Goal: Information Seeking & Learning: Learn about a topic

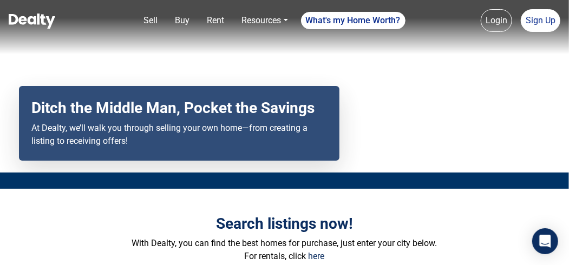
click at [219, 26] on link "Rent" at bounding box center [216, 21] width 26 height 22
click at [217, 23] on nav "Sell Buy Rent Resources Loan Calculator Loan Options Find an agent What's my Ho…" at bounding box center [284, 27] width 569 height 54
click at [101, 238] on p "With Dealty, you can find the best homes for purchase, just enter your city bel…" at bounding box center [285, 243] width 504 height 13
click at [174, 164] on div "Ditch the Middle Man, Pocket the Savings At Dealty, we’ll walk you through sell…" at bounding box center [179, 130] width 347 height 88
click at [111, 238] on p "With Dealty, you can find the best homes for purchase, just enter your city bel…" at bounding box center [285, 243] width 504 height 13
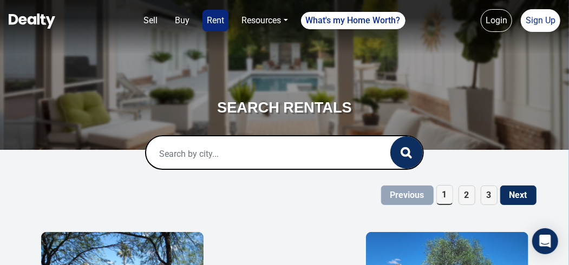
click at [189, 156] on input "text" at bounding box center [257, 154] width 222 height 35
click at [203, 155] on input "text" at bounding box center [257, 154] width 222 height 35
click at [413, 160] on button "button" at bounding box center [407, 153] width 33 height 33
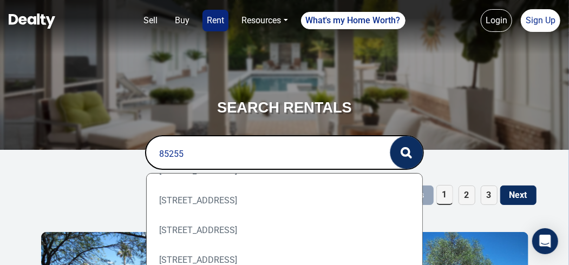
scroll to position [109, 0]
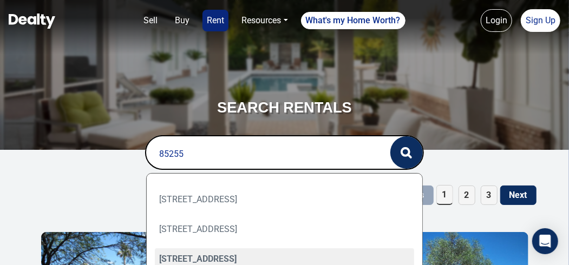
click at [233, 260] on div "19700 N 76TH Street, Scottsdale, AZ 85255" at bounding box center [285, 260] width 260 height 22
type input "19700 N 76TH Street, Scottsdale, AZ 85255"
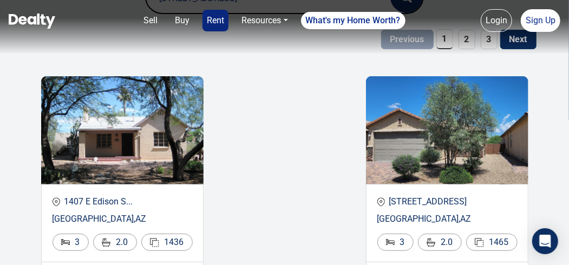
scroll to position [47, 0]
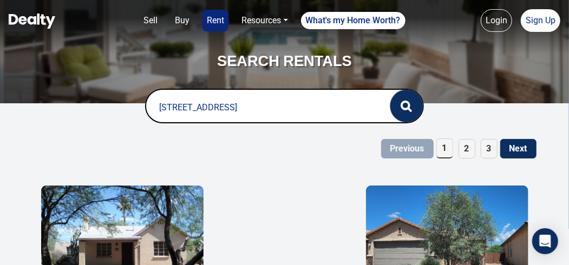
click at [401, 109] on icon "button" at bounding box center [406, 106] width 11 height 11
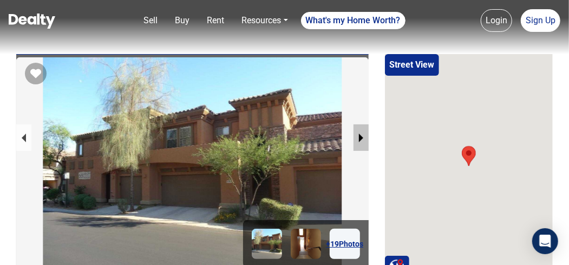
click at [363, 141] on button "next slide / item" at bounding box center [361, 138] width 15 height 27
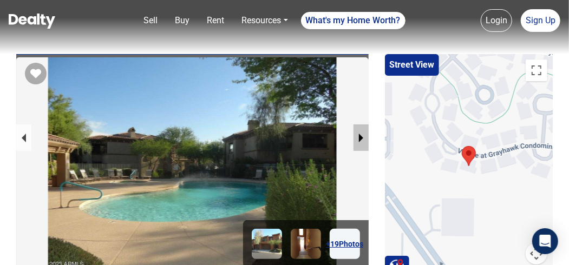
click at [358, 138] on button "next slide / item" at bounding box center [361, 138] width 15 height 27
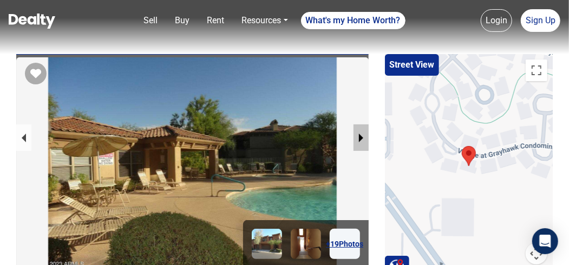
click at [358, 138] on button "next slide / item" at bounding box center [361, 138] width 15 height 27
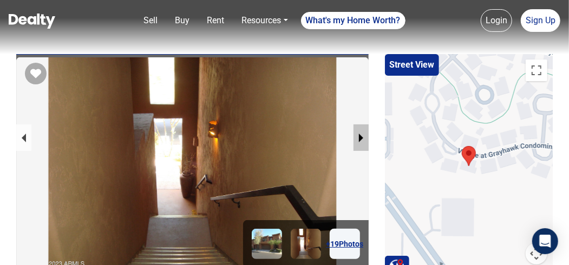
click at [358, 138] on button "next slide / item" at bounding box center [361, 138] width 15 height 27
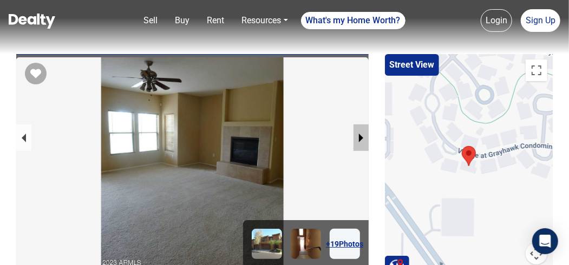
click at [358, 138] on button "next slide / item" at bounding box center [361, 138] width 15 height 27
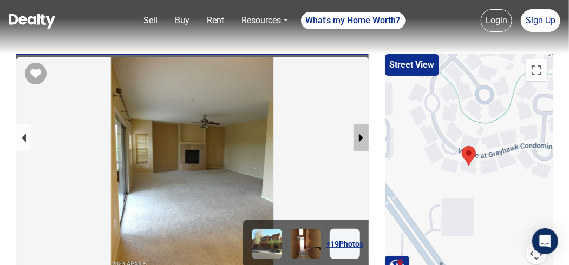
click at [359, 138] on button "next slide / item" at bounding box center [361, 138] width 15 height 27
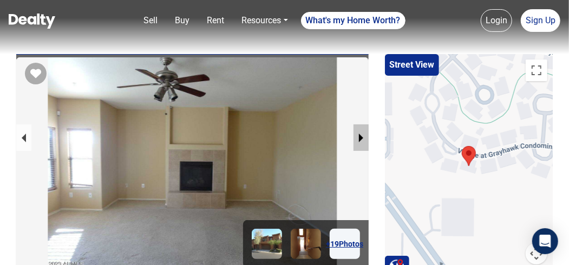
click at [359, 138] on button "next slide / item" at bounding box center [361, 138] width 15 height 27
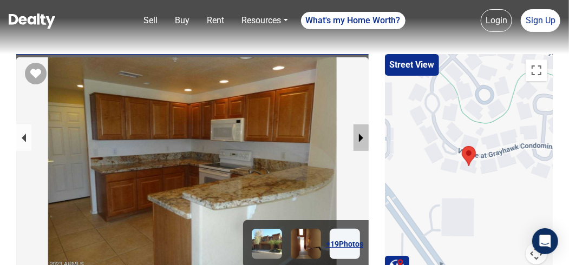
click at [359, 138] on button "next slide / item" at bounding box center [361, 138] width 15 height 27
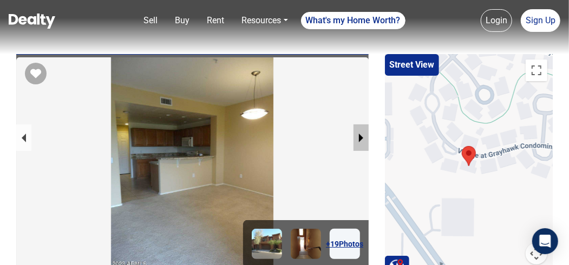
click at [359, 138] on button "next slide / item" at bounding box center [361, 138] width 15 height 27
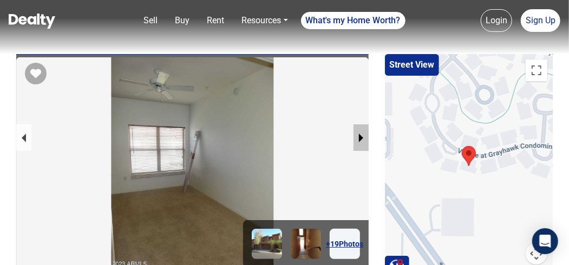
click at [359, 138] on button "next slide / item" at bounding box center [361, 138] width 15 height 27
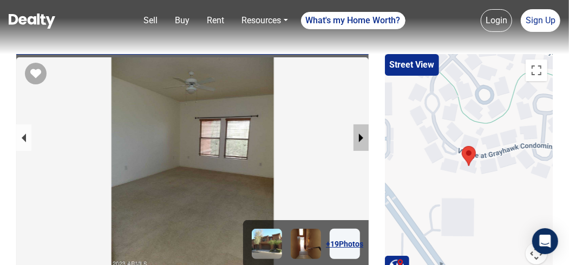
click at [359, 138] on button "next slide / item" at bounding box center [361, 138] width 15 height 27
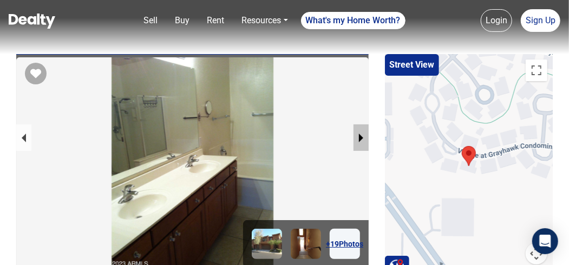
click at [359, 138] on button "next slide / item" at bounding box center [361, 138] width 15 height 27
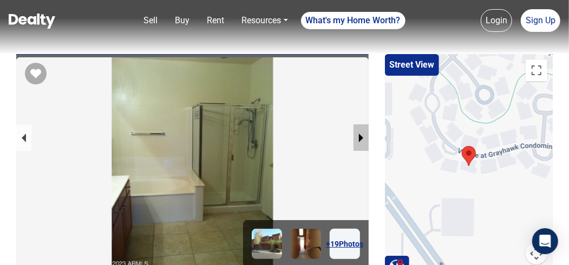
click at [359, 138] on button "next slide / item" at bounding box center [361, 138] width 15 height 27
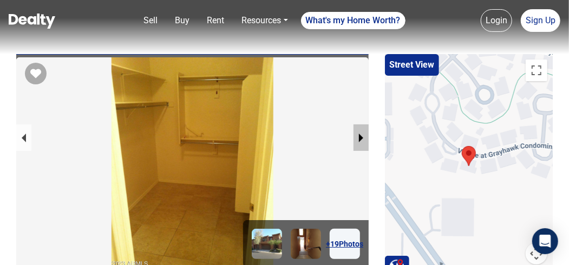
click at [359, 138] on button "next slide / item" at bounding box center [361, 138] width 15 height 27
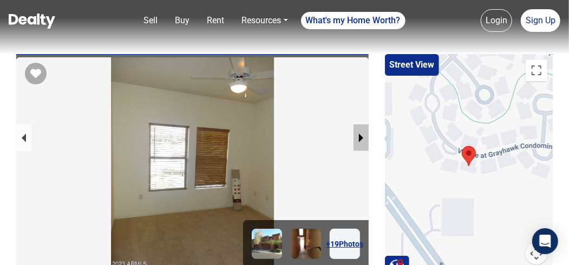
click at [359, 138] on button "next slide / item" at bounding box center [361, 138] width 15 height 27
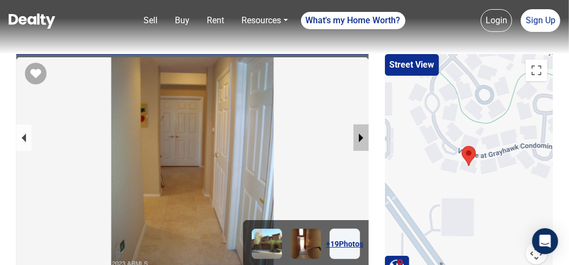
click at [359, 138] on button "next slide / item" at bounding box center [361, 138] width 15 height 27
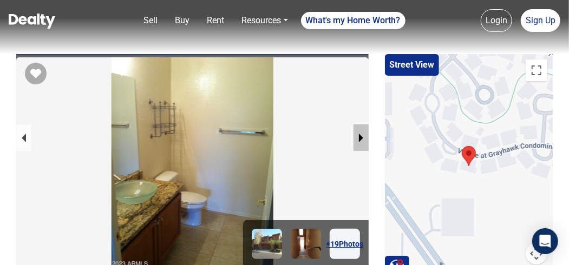
click at [359, 138] on button "next slide / item" at bounding box center [361, 138] width 15 height 27
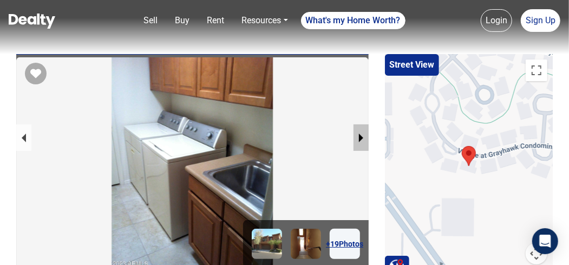
click at [359, 138] on button "next slide / item" at bounding box center [361, 138] width 15 height 27
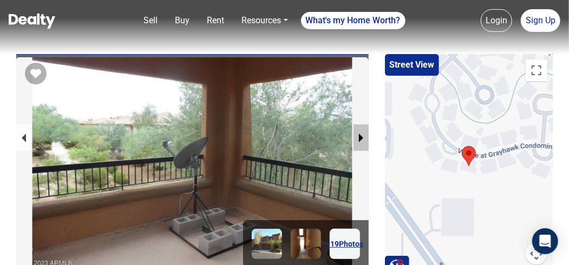
click at [359, 138] on button "next slide / item" at bounding box center [361, 138] width 15 height 27
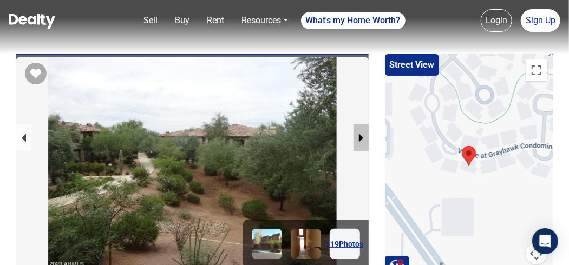
click at [359, 138] on button "next slide / item" at bounding box center [361, 138] width 15 height 27
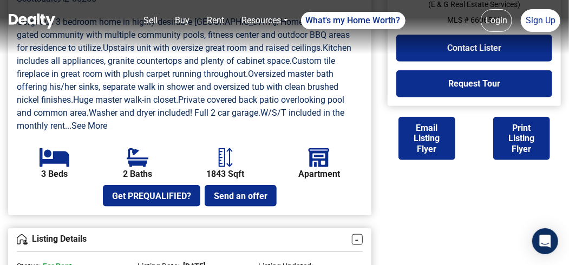
scroll to position [426, 0]
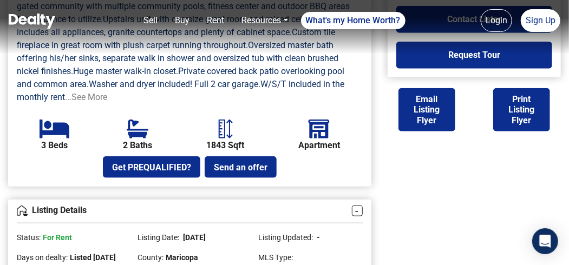
click at [95, 95] on link "...See More" at bounding box center [86, 97] width 42 height 10
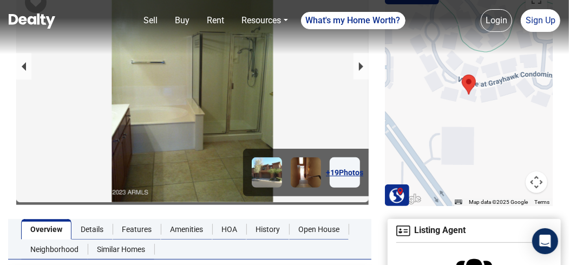
scroll to position [0, 0]
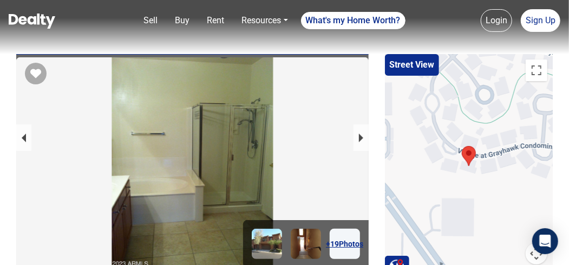
click at [346, 249] on link "+ 19 Photos" at bounding box center [345, 244] width 30 height 30
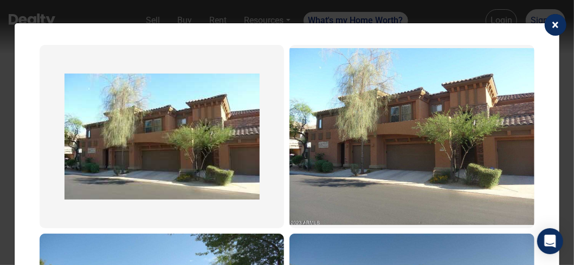
click at [552, 28] on span "×" at bounding box center [555, 24] width 7 height 15
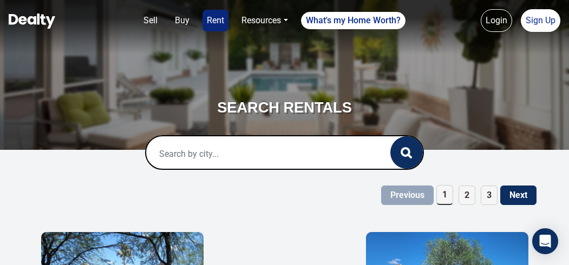
click at [184, 137] on input "text" at bounding box center [257, 154] width 222 height 35
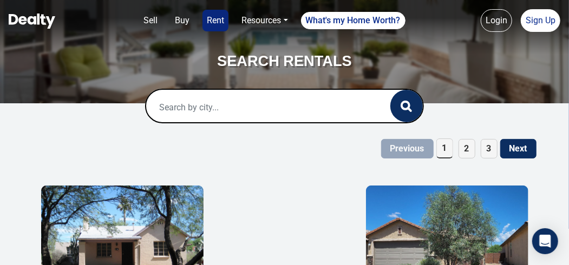
scroll to position [47, 0]
click at [277, 111] on input "text" at bounding box center [257, 107] width 222 height 35
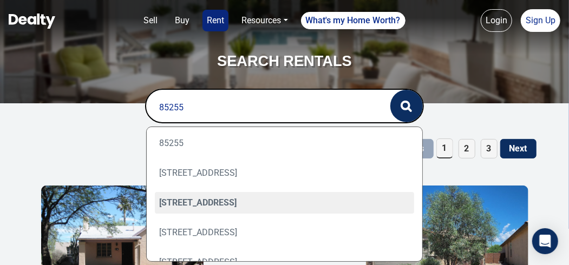
click at [272, 204] on div "24543 N 76TH Place, Scottsdale, AZ 85255" at bounding box center [285, 203] width 260 height 22
type input "24543 N 76TH Place, Scottsdale, AZ 85255"
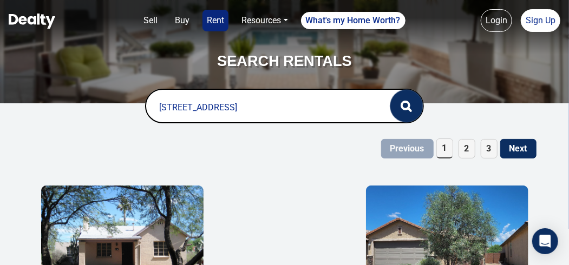
click at [408, 107] on circle "button" at bounding box center [406, 106] width 8 height 8
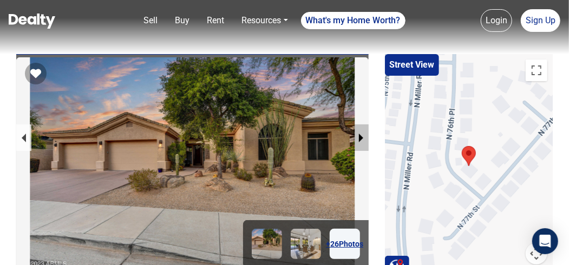
click at [359, 140] on button "next slide / item" at bounding box center [361, 138] width 15 height 27
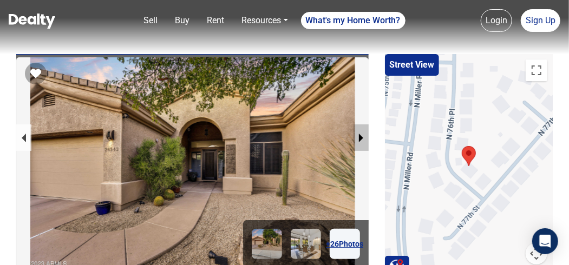
click at [359, 140] on button "next slide / item" at bounding box center [361, 138] width 15 height 27
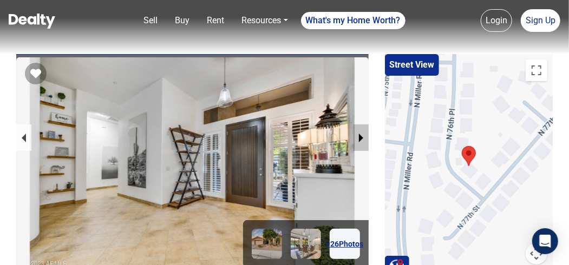
click at [359, 140] on button "next slide / item" at bounding box center [361, 138] width 15 height 27
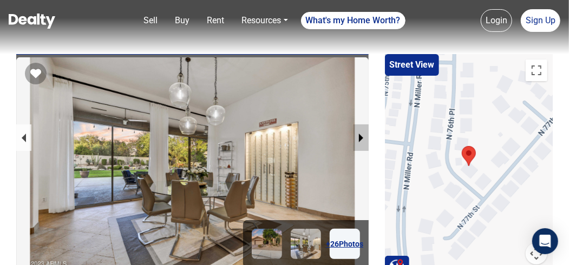
click at [359, 140] on button "next slide / item" at bounding box center [361, 138] width 15 height 27
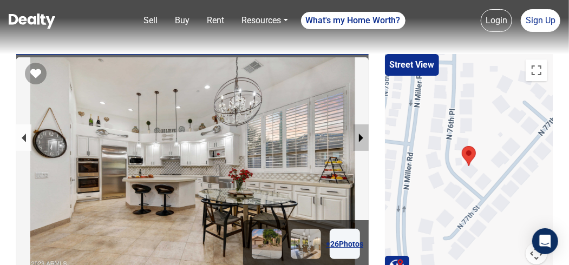
click at [359, 140] on button "next slide / item" at bounding box center [361, 138] width 15 height 27
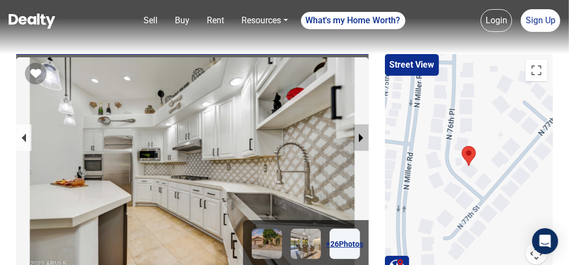
click at [359, 140] on button "next slide / item" at bounding box center [361, 138] width 15 height 27
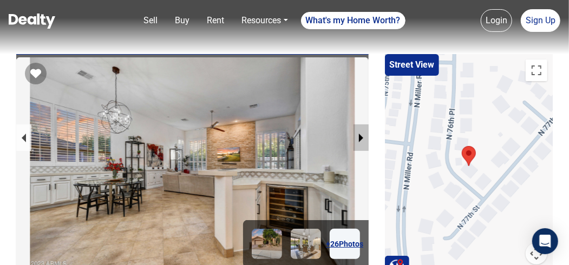
click at [359, 140] on button "next slide / item" at bounding box center [361, 138] width 15 height 27
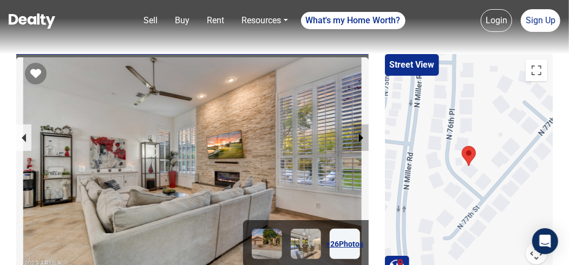
click at [359, 140] on button "next slide / item" at bounding box center [361, 138] width 15 height 27
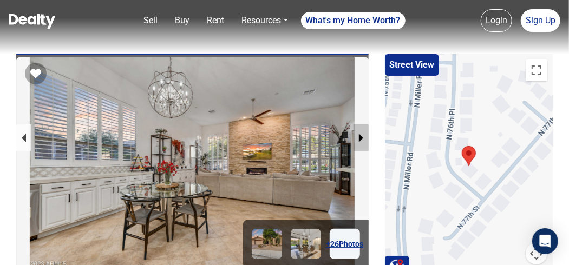
click at [359, 140] on button "next slide / item" at bounding box center [361, 138] width 15 height 27
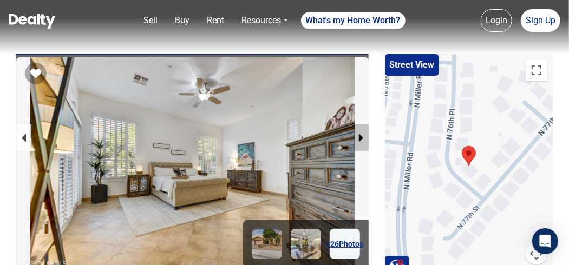
click at [359, 140] on button "next slide / item" at bounding box center [361, 138] width 15 height 27
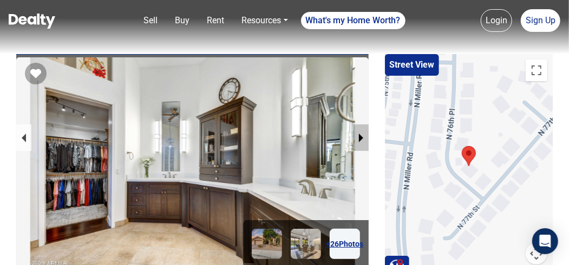
click at [359, 140] on button "next slide / item" at bounding box center [361, 138] width 15 height 27
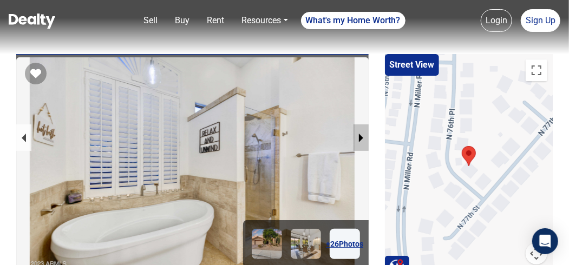
click at [359, 140] on button "next slide / item" at bounding box center [361, 138] width 15 height 27
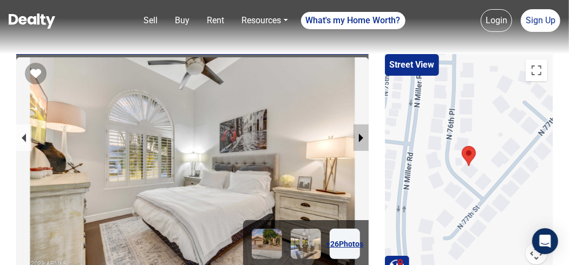
click at [359, 140] on button "next slide / item" at bounding box center [361, 138] width 15 height 27
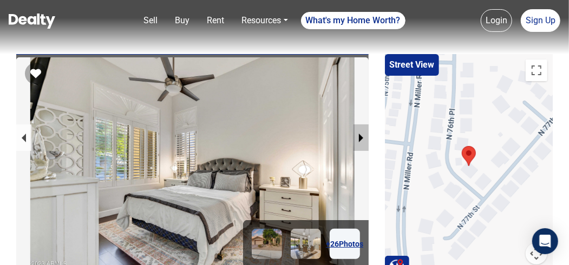
click at [359, 140] on button "next slide / item" at bounding box center [361, 138] width 15 height 27
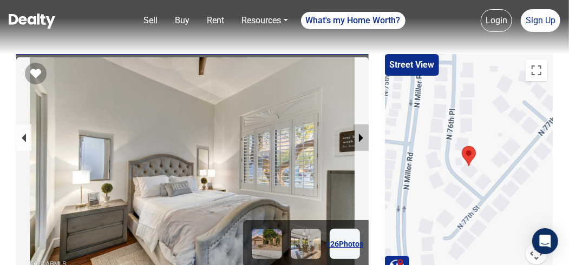
click at [359, 140] on button "next slide / item" at bounding box center [361, 138] width 15 height 27
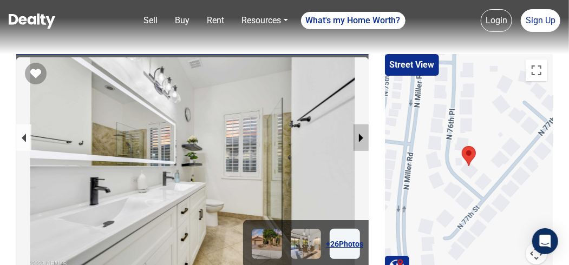
click at [359, 140] on button "next slide / item" at bounding box center [361, 138] width 15 height 27
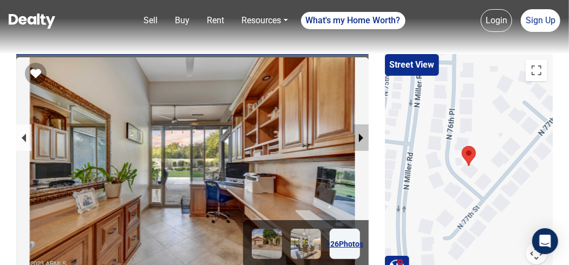
click at [359, 140] on button "next slide / item" at bounding box center [361, 138] width 15 height 27
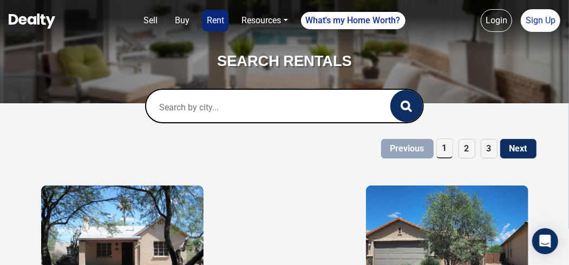
scroll to position [47, 0]
click at [219, 105] on input "text" at bounding box center [257, 107] width 222 height 35
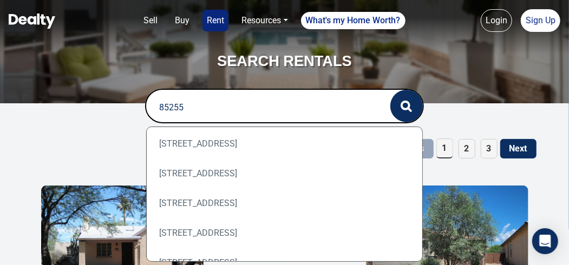
scroll to position [61, 0]
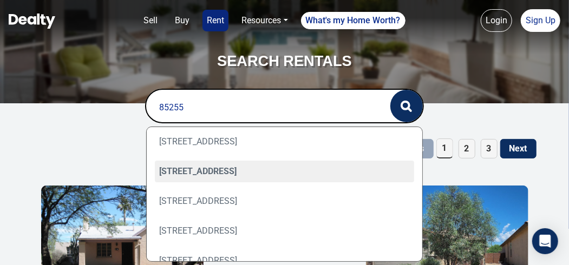
click at [184, 172] on div "[STREET_ADDRESS]" at bounding box center [285, 172] width 260 height 22
type input "[STREET_ADDRESS]"
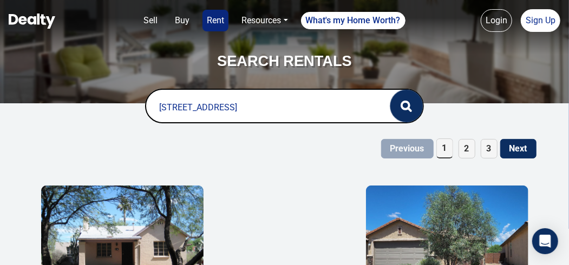
click at [406, 106] on icon "button" at bounding box center [406, 106] width 11 height 11
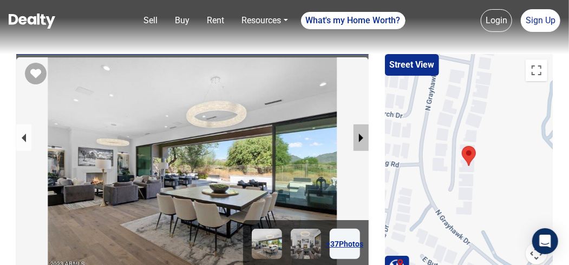
click at [362, 140] on button "next slide / item" at bounding box center [361, 138] width 15 height 27
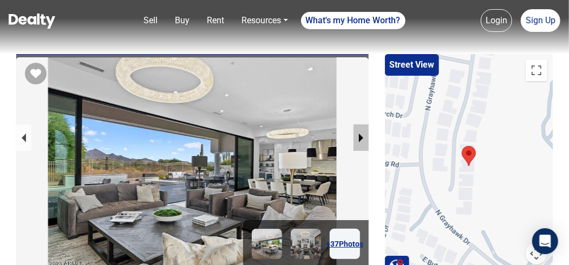
click at [362, 140] on button "next slide / item" at bounding box center [361, 138] width 15 height 27
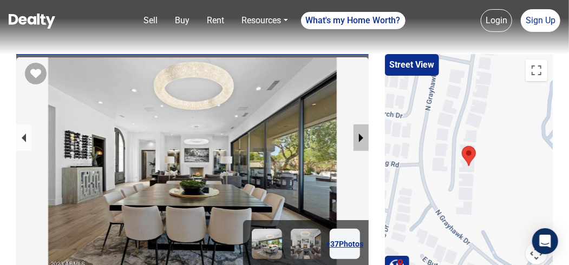
click at [362, 140] on button "next slide / item" at bounding box center [361, 138] width 15 height 27
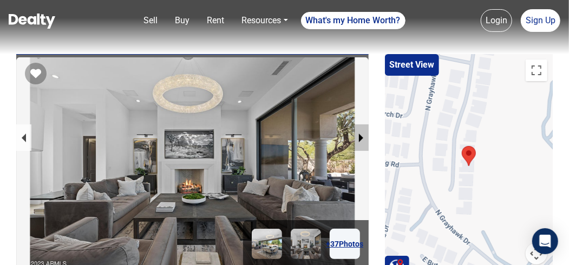
click at [362, 140] on button "next slide / item" at bounding box center [361, 138] width 15 height 27
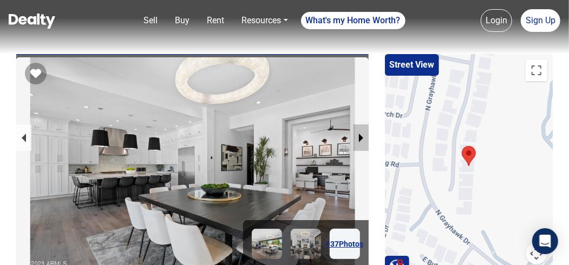
click at [362, 140] on button "next slide / item" at bounding box center [361, 138] width 15 height 27
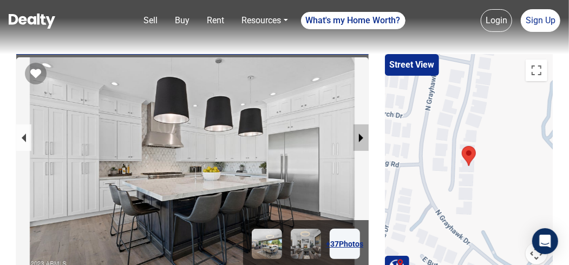
click at [362, 140] on button "next slide / item" at bounding box center [361, 138] width 15 height 27
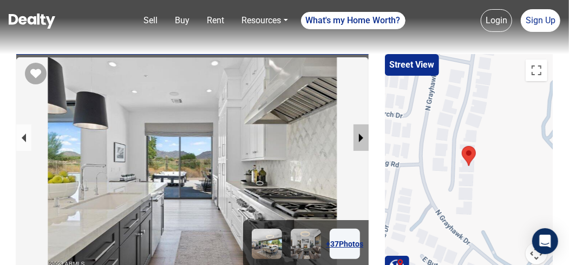
click at [362, 140] on button "next slide / item" at bounding box center [361, 138] width 15 height 27
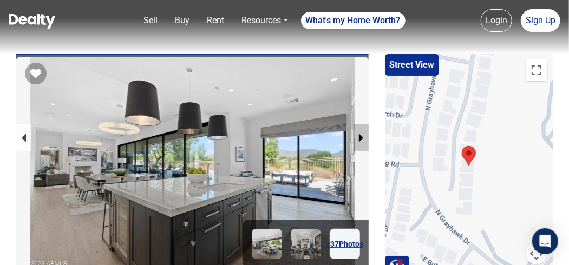
click at [362, 140] on button "next slide / item" at bounding box center [361, 138] width 15 height 27
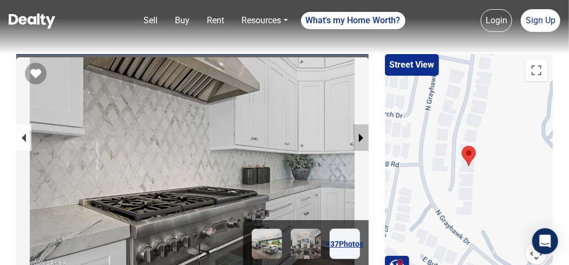
click at [362, 140] on button "next slide / item" at bounding box center [361, 138] width 15 height 27
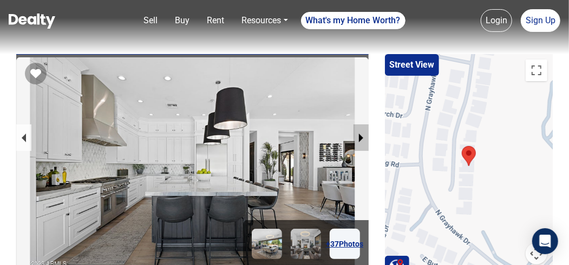
click at [362, 140] on button "next slide / item" at bounding box center [361, 138] width 15 height 27
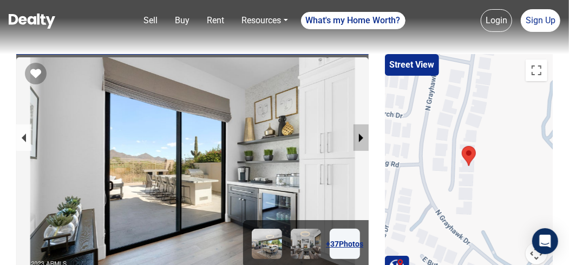
click at [362, 140] on button "next slide / item" at bounding box center [361, 138] width 15 height 27
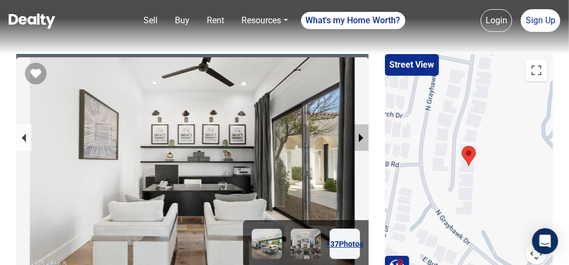
click at [362, 140] on button "next slide / item" at bounding box center [361, 138] width 15 height 27
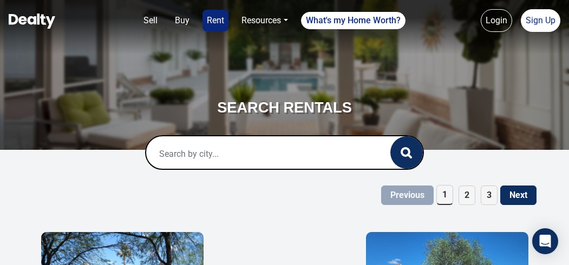
click at [195, 137] on input "text" at bounding box center [257, 154] width 222 height 35
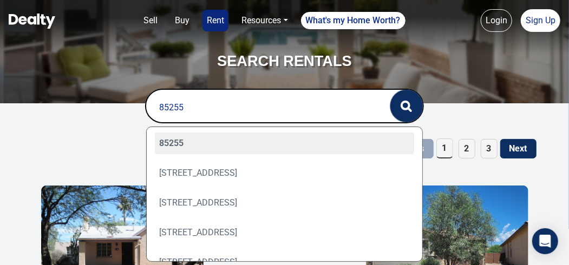
click at [400, 107] on button "button" at bounding box center [407, 106] width 33 height 33
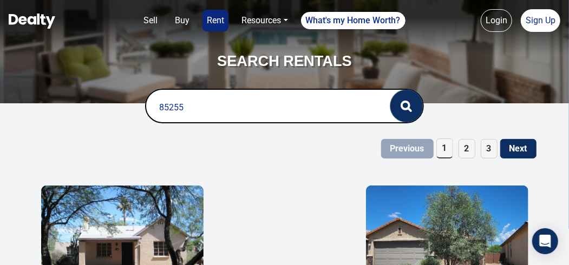
click at [400, 107] on button "button" at bounding box center [407, 106] width 33 height 33
click at [408, 103] on circle "button" at bounding box center [406, 106] width 8 height 8
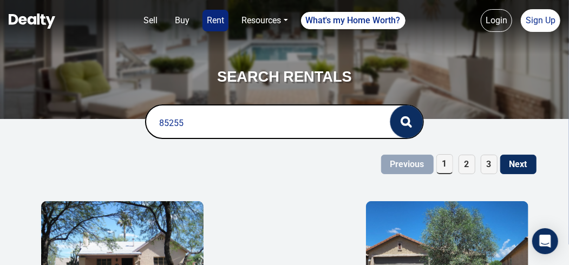
scroll to position [0, 0]
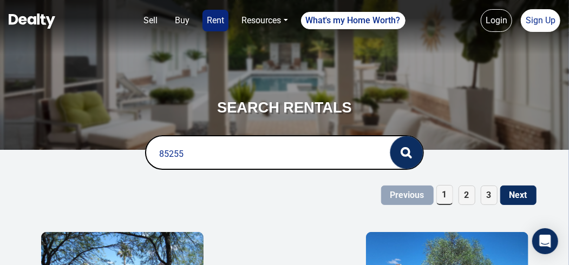
click at [411, 152] on icon "button" at bounding box center [406, 152] width 11 height 11
drag, startPoint x: 157, startPoint y: 154, endPoint x: 237, endPoint y: 152, distance: 79.7
click at [237, 152] on input "85255" at bounding box center [257, 154] width 222 height 35
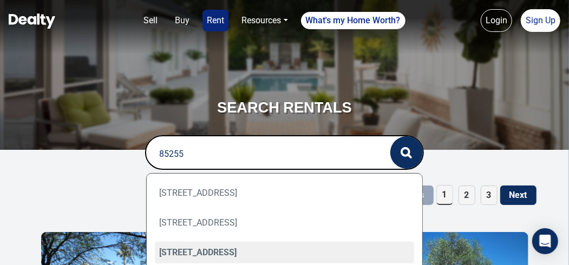
scroll to position [170, 0]
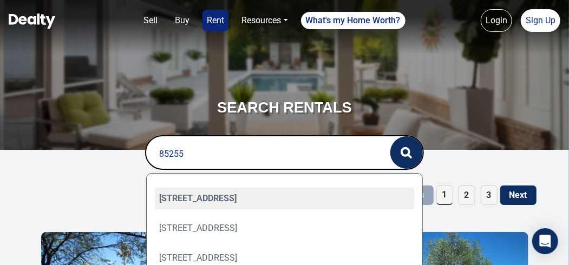
click at [241, 200] on div "19700 N 76TH Street, Scottsdale, AZ 85255" at bounding box center [285, 199] width 260 height 22
type input "19700 N 76TH Street, Scottsdale, AZ 85255"
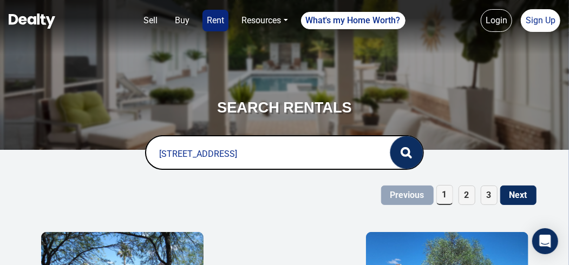
click at [401, 147] on icon "button" at bounding box center [406, 152] width 11 height 11
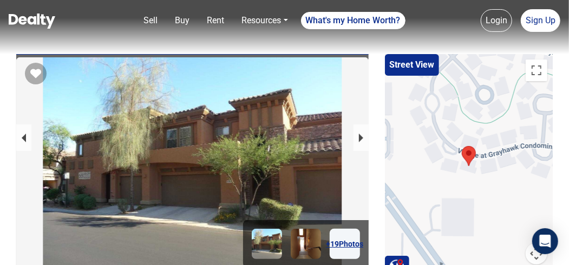
click at [361, 141] on button "next slide / item" at bounding box center [361, 138] width 15 height 27
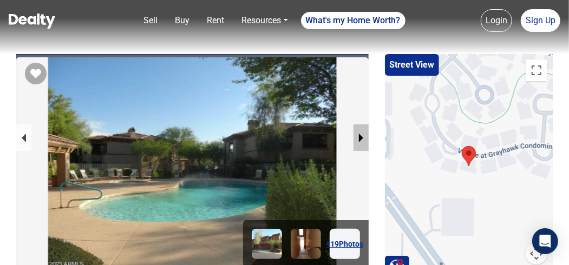
click at [360, 134] on button "next slide / item" at bounding box center [361, 138] width 15 height 27
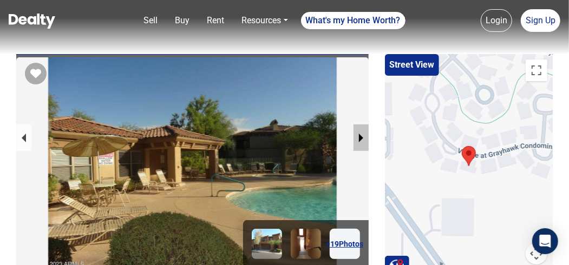
click at [360, 134] on button "next slide / item" at bounding box center [361, 138] width 15 height 27
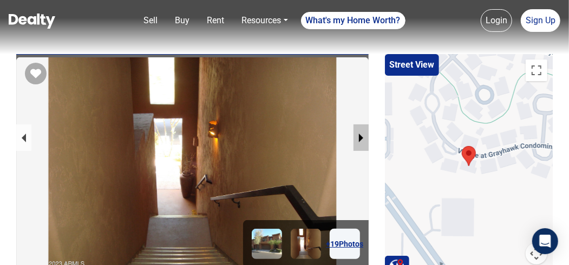
click at [360, 134] on button "next slide / item" at bounding box center [361, 138] width 15 height 27
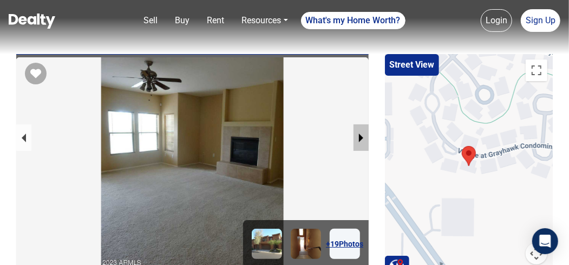
click at [360, 134] on button "next slide / item" at bounding box center [361, 138] width 15 height 27
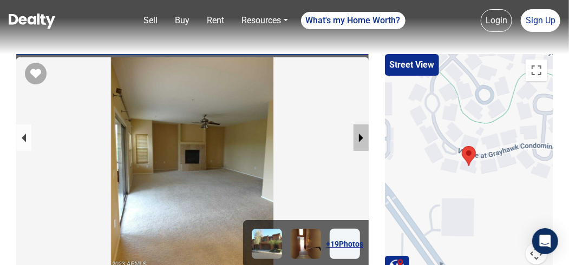
click at [360, 134] on button "next slide / item" at bounding box center [361, 138] width 15 height 27
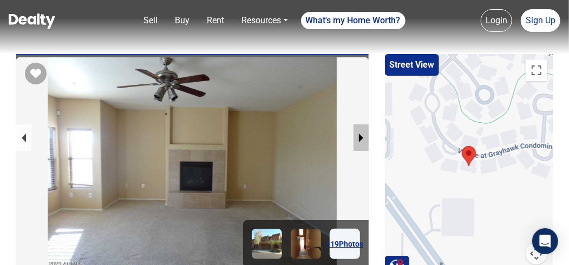
click at [360, 134] on button "next slide / item" at bounding box center [361, 138] width 15 height 27
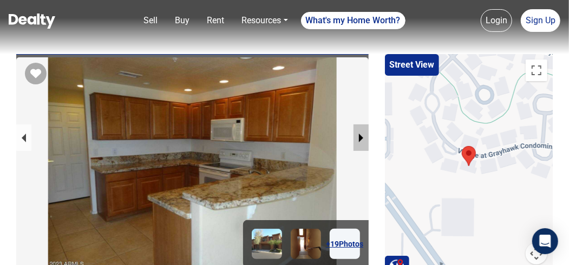
click at [360, 134] on button "next slide / item" at bounding box center [361, 138] width 15 height 27
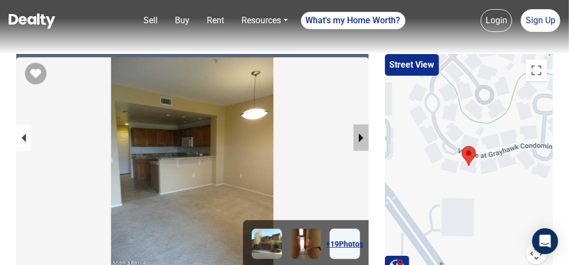
click at [360, 134] on button "next slide / item" at bounding box center [361, 138] width 15 height 27
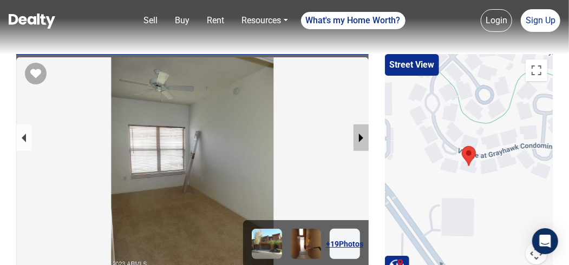
click at [360, 134] on button "next slide / item" at bounding box center [361, 138] width 15 height 27
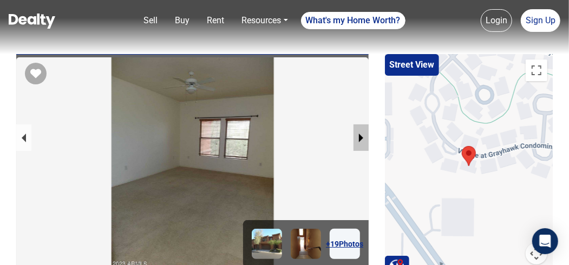
click at [360, 134] on button "next slide / item" at bounding box center [361, 138] width 15 height 27
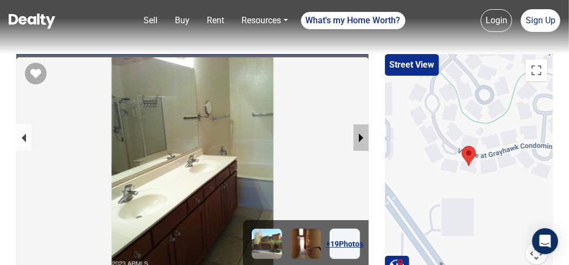
click at [360, 134] on button "next slide / item" at bounding box center [361, 138] width 15 height 27
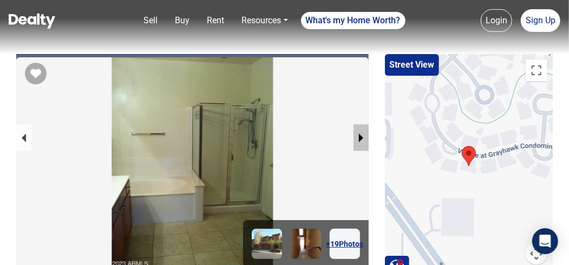
click at [360, 134] on button "next slide / item" at bounding box center [361, 138] width 15 height 27
